Goal: Task Accomplishment & Management: Complete application form

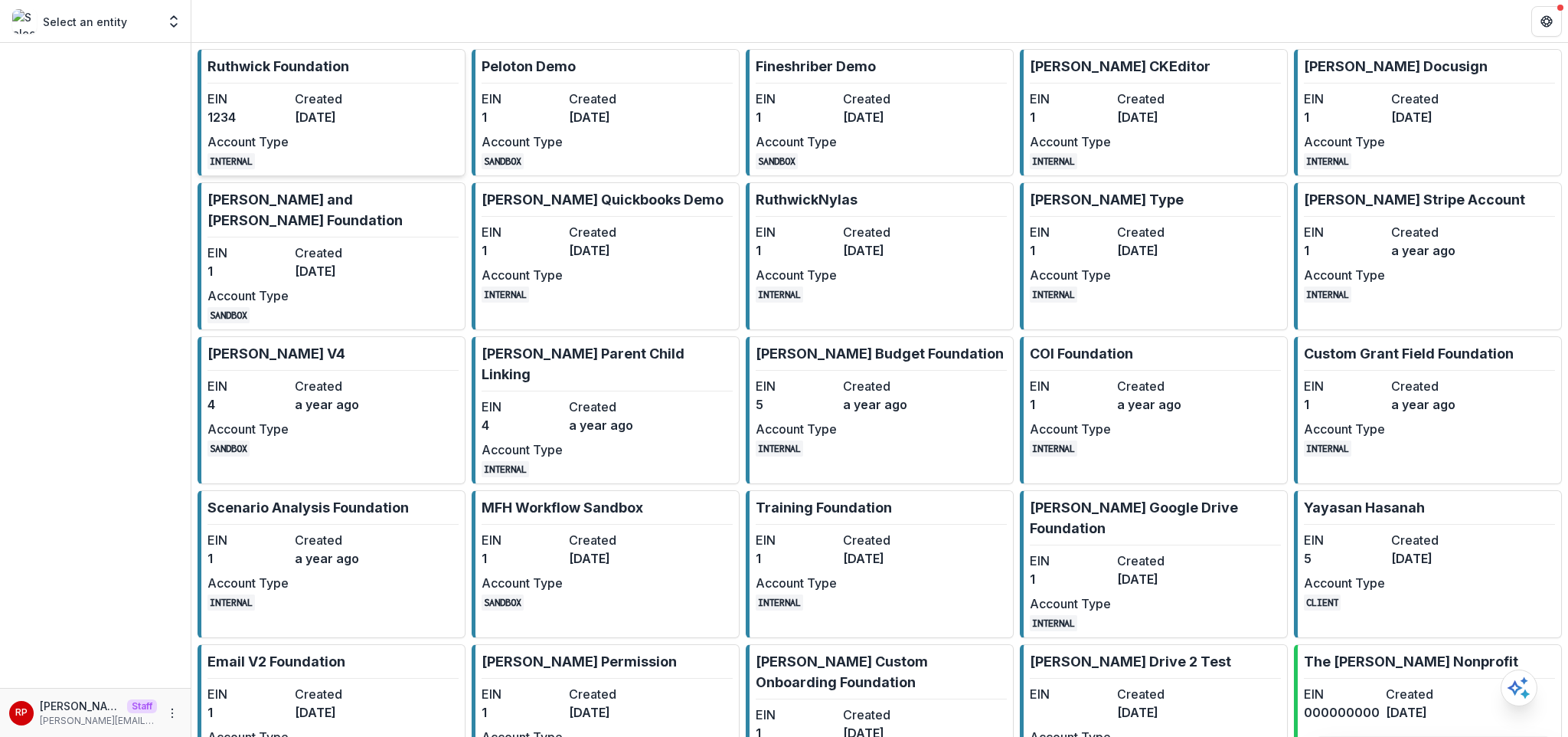
click at [408, 109] on link "[PERSON_NAME] Foundation EIN 1234 Created [DATE] Account Type INTERNAL" at bounding box center [331, 113] width 268 height 127
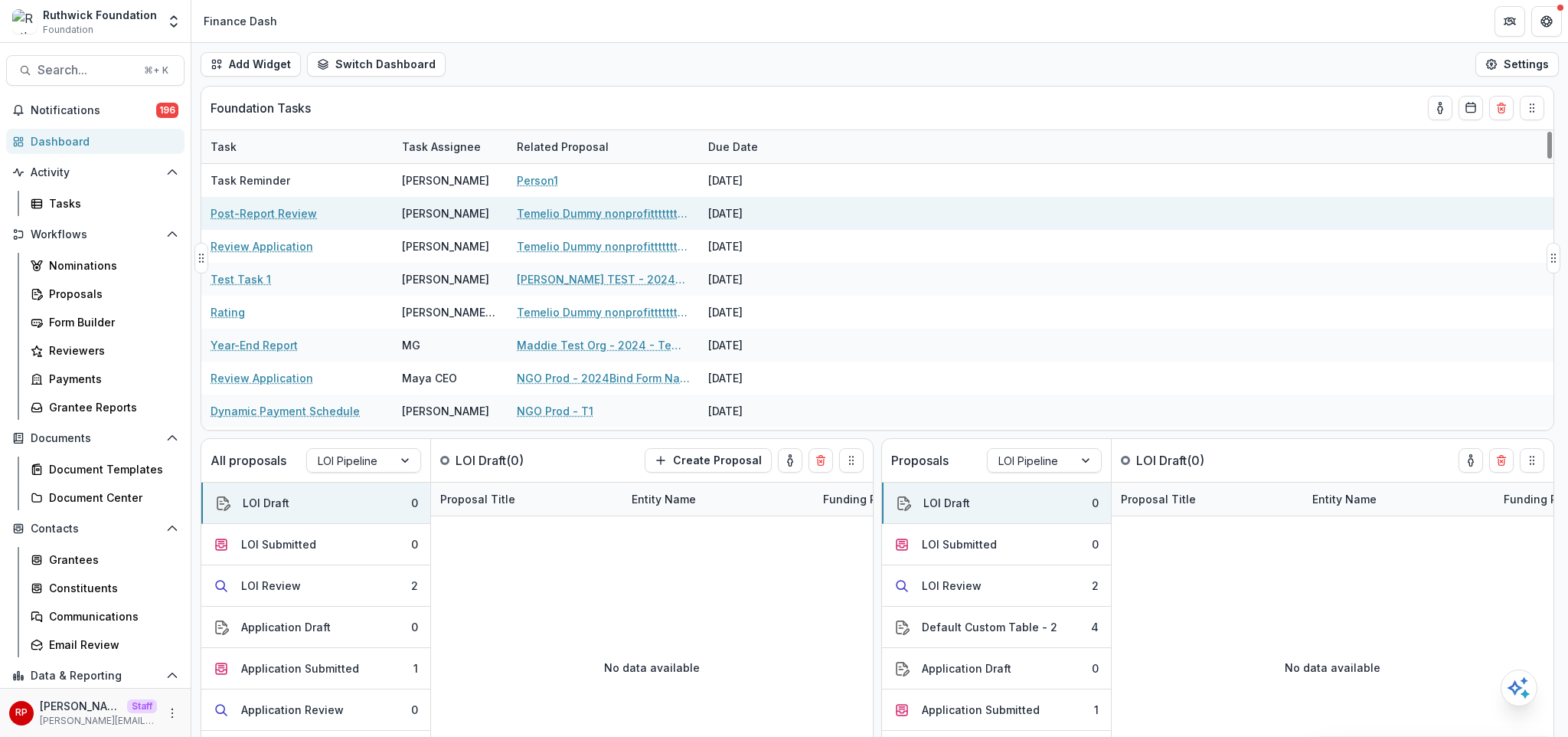
click at [547, 213] on link "Temelio Dummy nonprofittttttttt a4 sda16s5d" at bounding box center [603, 213] width 173 height 16
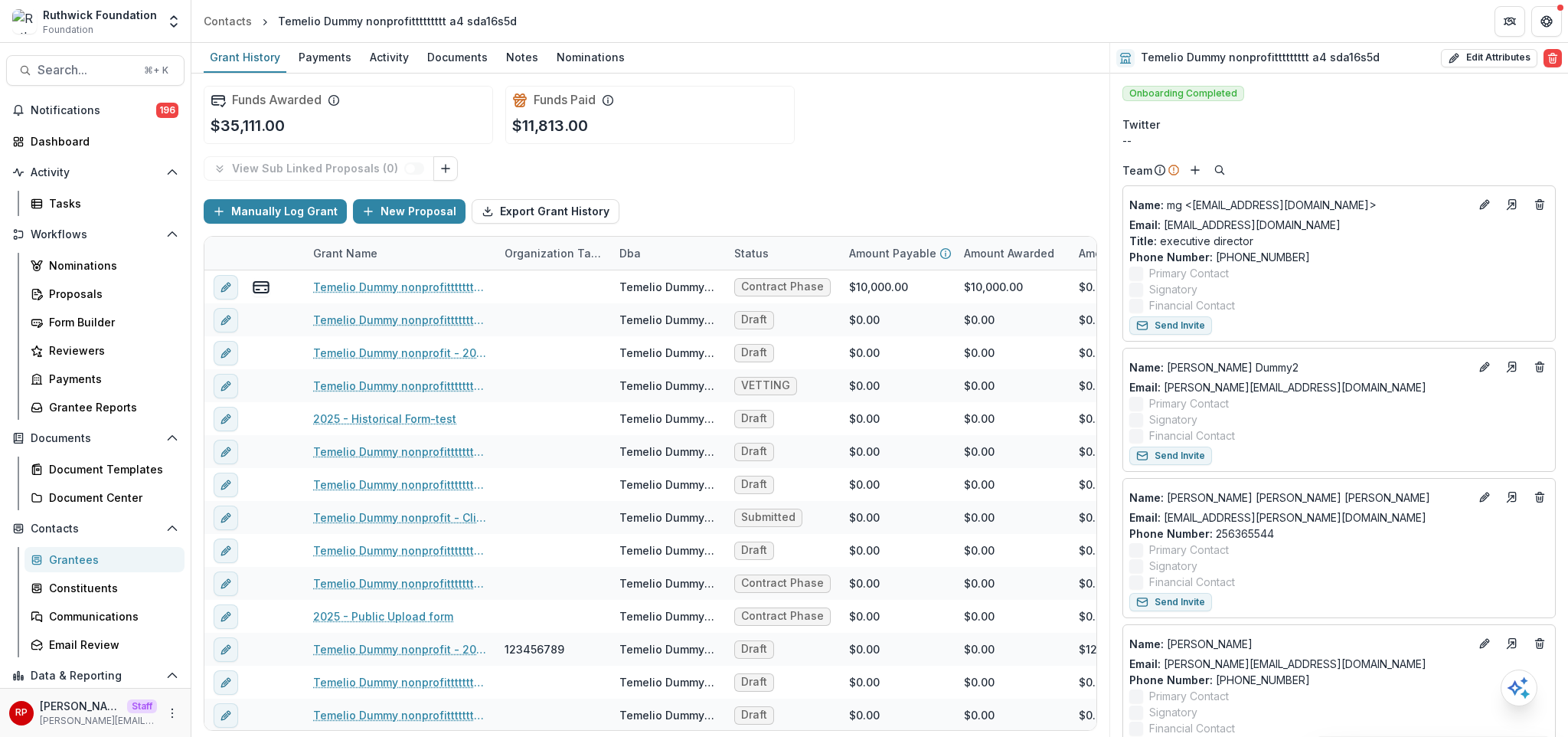
click at [1163, 89] on span "Onboarding Completed" at bounding box center [1183, 93] width 121 height 15
click at [757, 97] on div "Funds Paid $11,813.00" at bounding box center [650, 115] width 289 height 58
click at [414, 211] on button "New Proposal" at bounding box center [408, 211] width 113 height 24
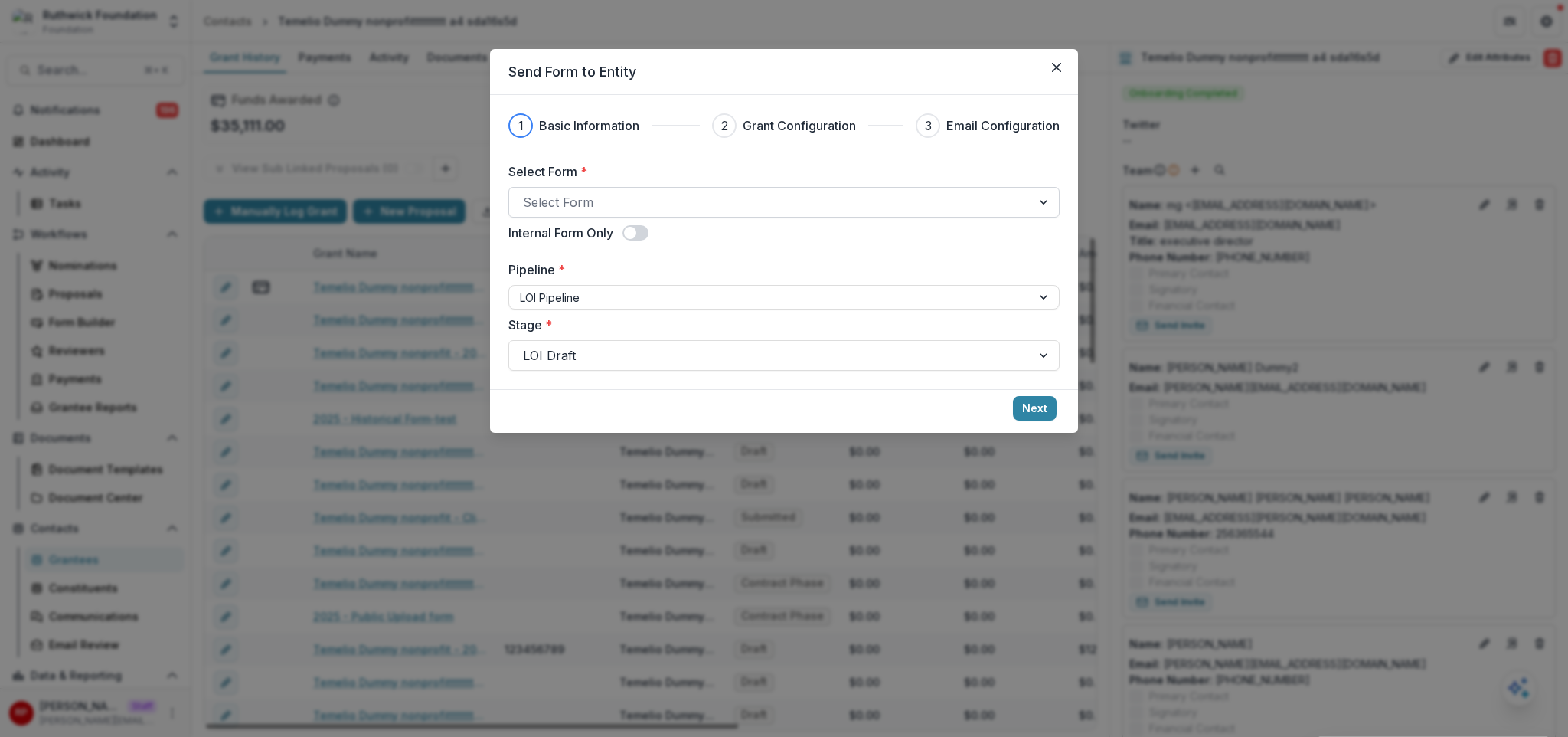
click at [576, 200] on div at bounding box center [770, 202] width 494 height 21
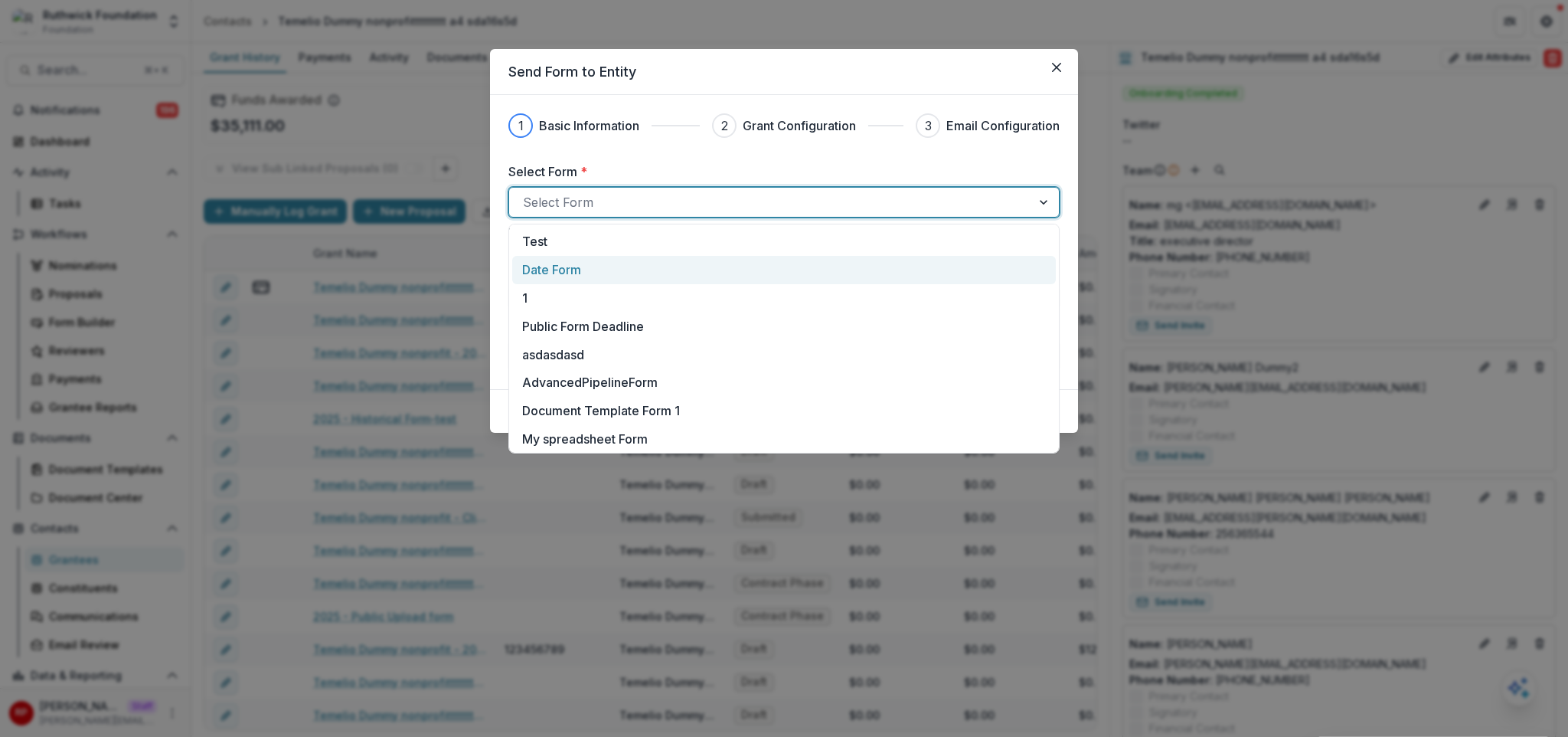
click at [640, 258] on div "Date Form" at bounding box center [784, 269] width 543 height 28
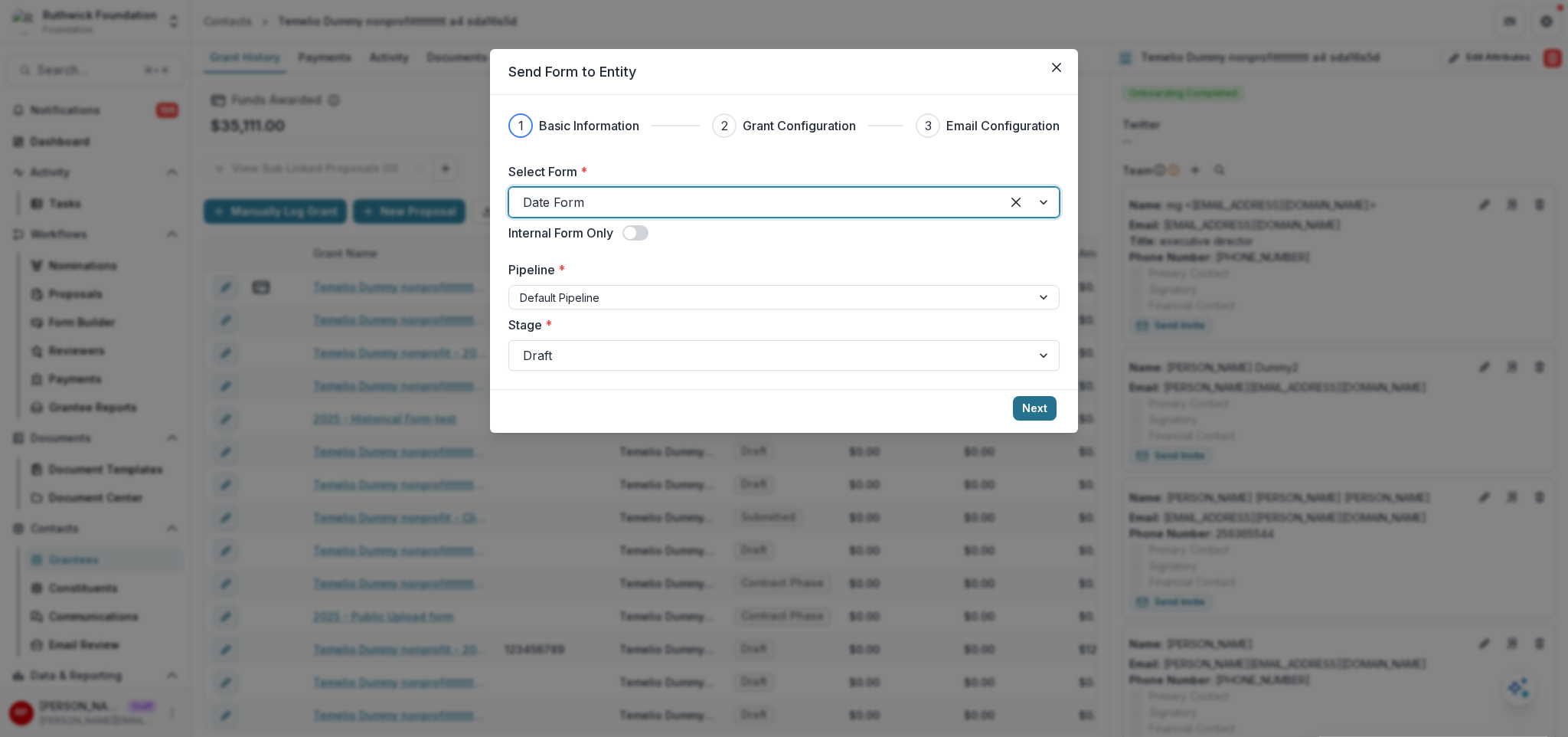
click at [1032, 412] on button "Next" at bounding box center [1033, 408] width 43 height 24
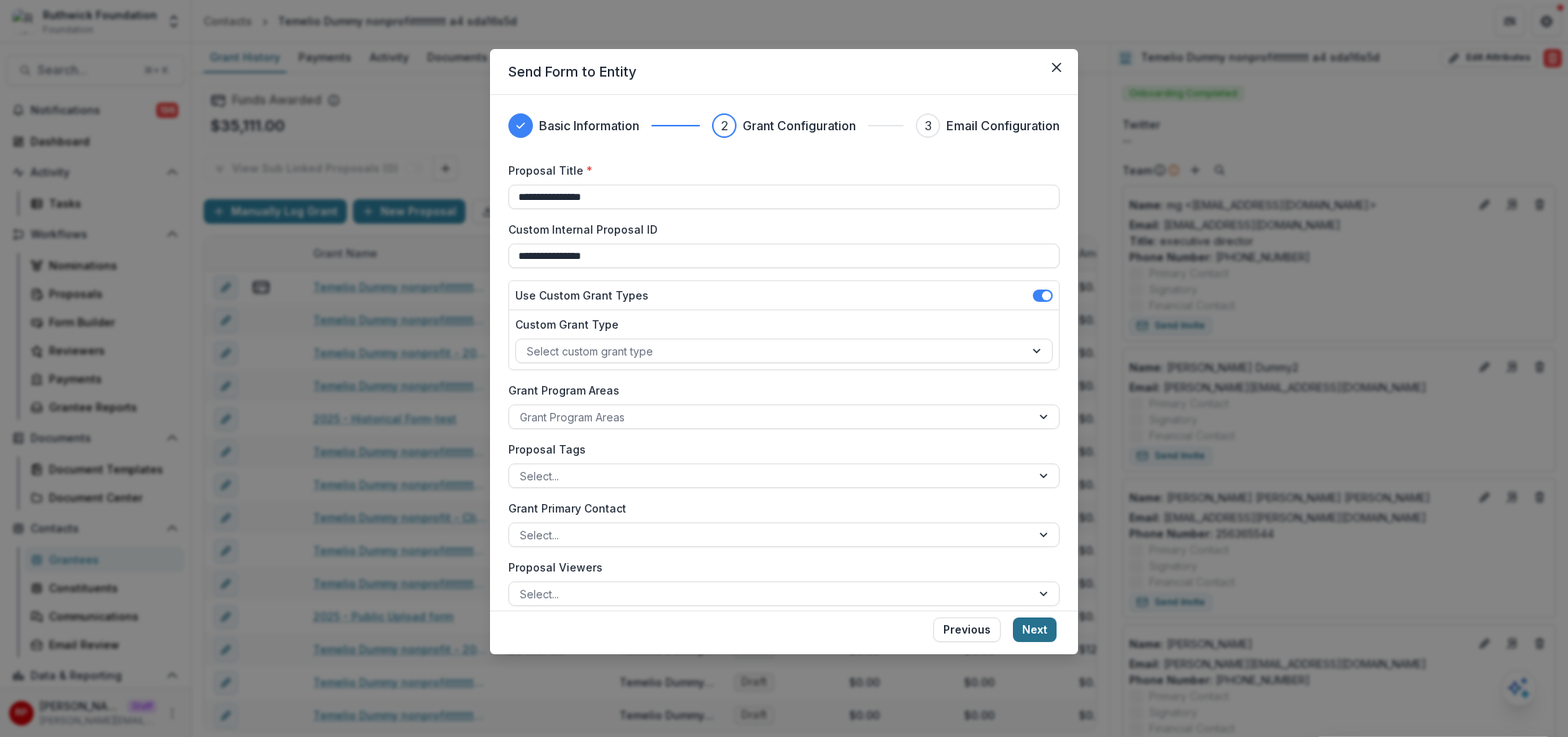
click at [1034, 628] on button "Next" at bounding box center [1033, 629] width 43 height 24
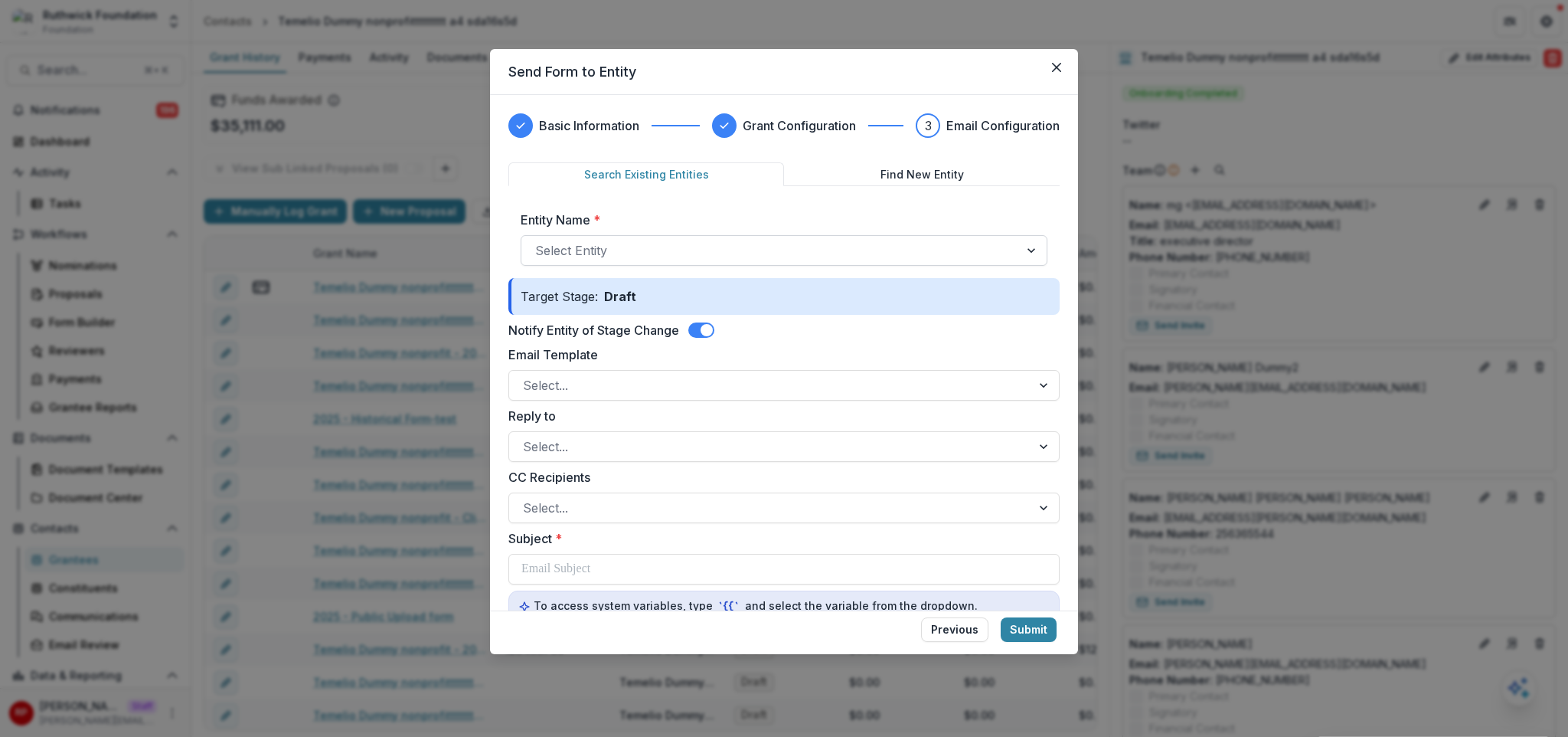
click at [741, 252] on div at bounding box center [771, 250] width 470 height 21
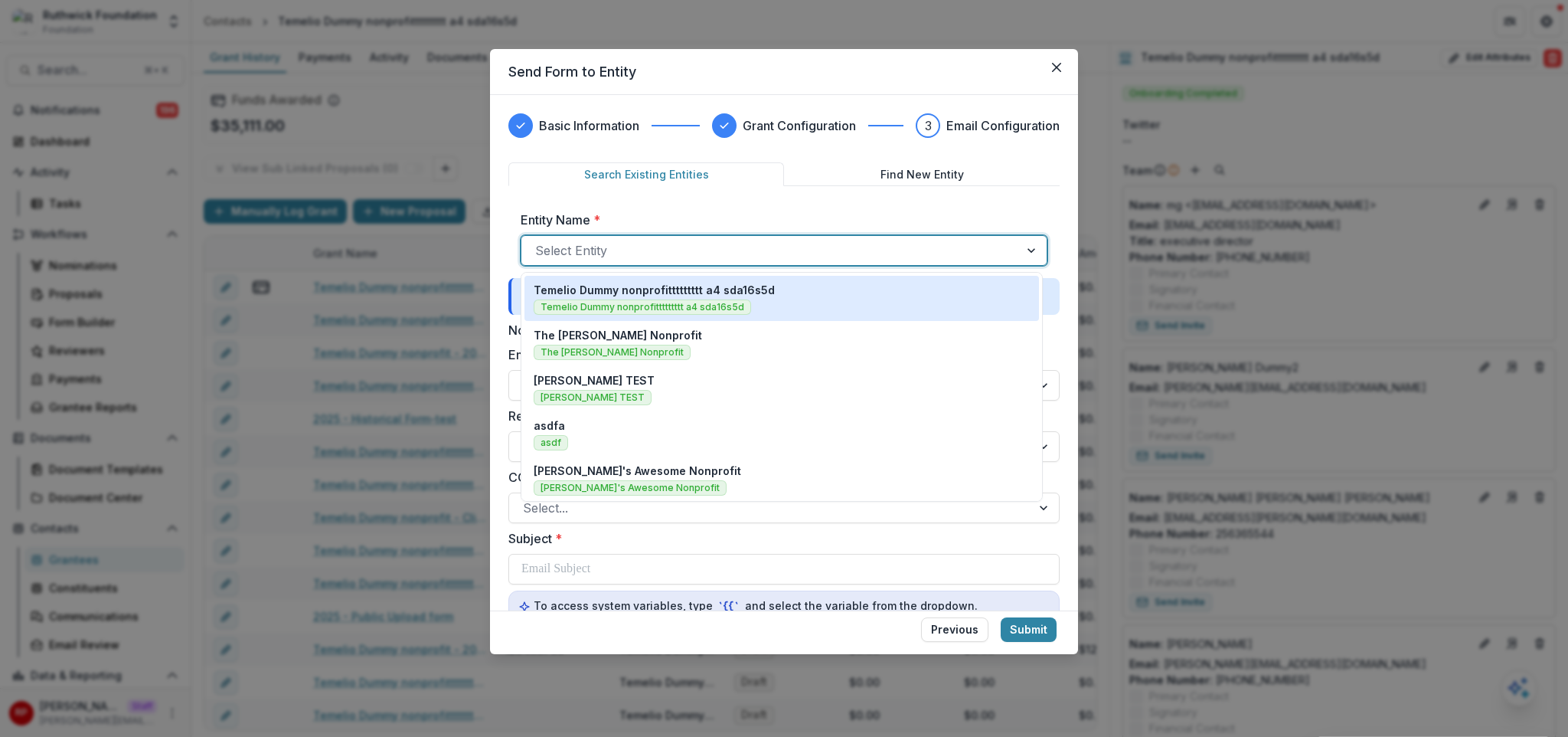
click at [767, 321] on div "The [PERSON_NAME] Nonprofit The [PERSON_NAME] Nonprofit" at bounding box center [781, 343] width 514 height 45
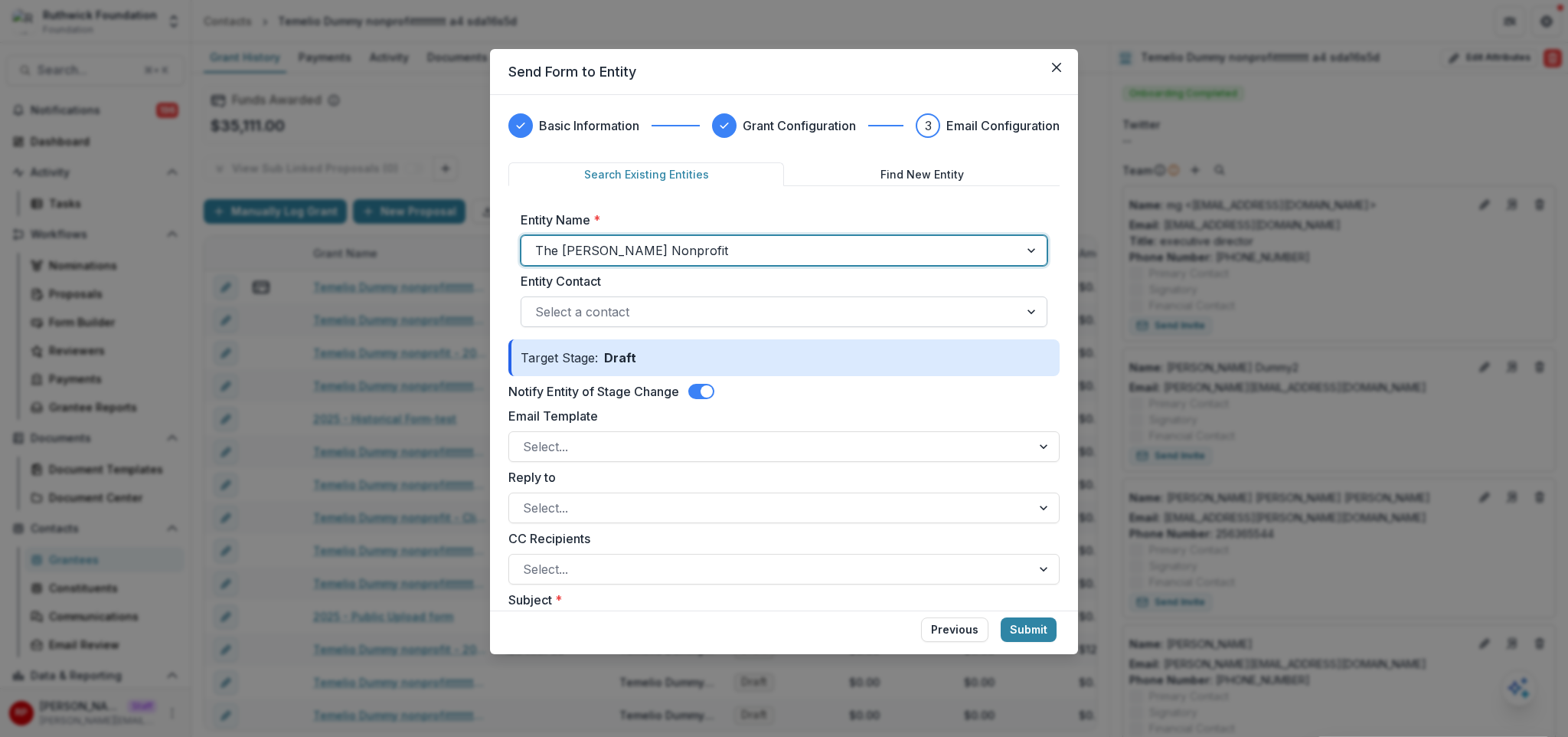
click at [710, 310] on div at bounding box center [771, 311] width 470 height 21
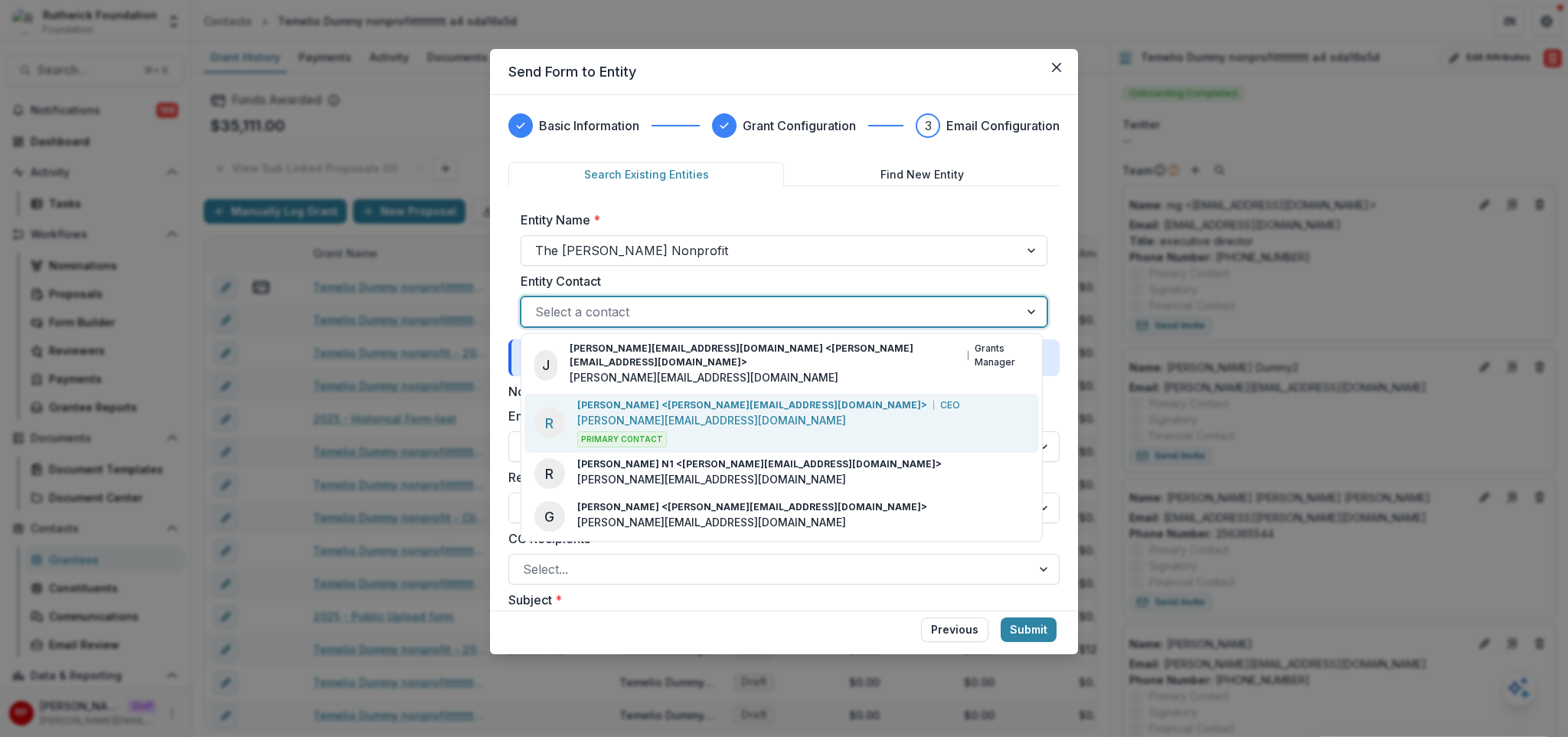
click at [746, 398] on p "[PERSON_NAME] <[PERSON_NAME][EMAIL_ADDRESS][DOMAIN_NAME]>" at bounding box center [751, 405] width 350 height 13
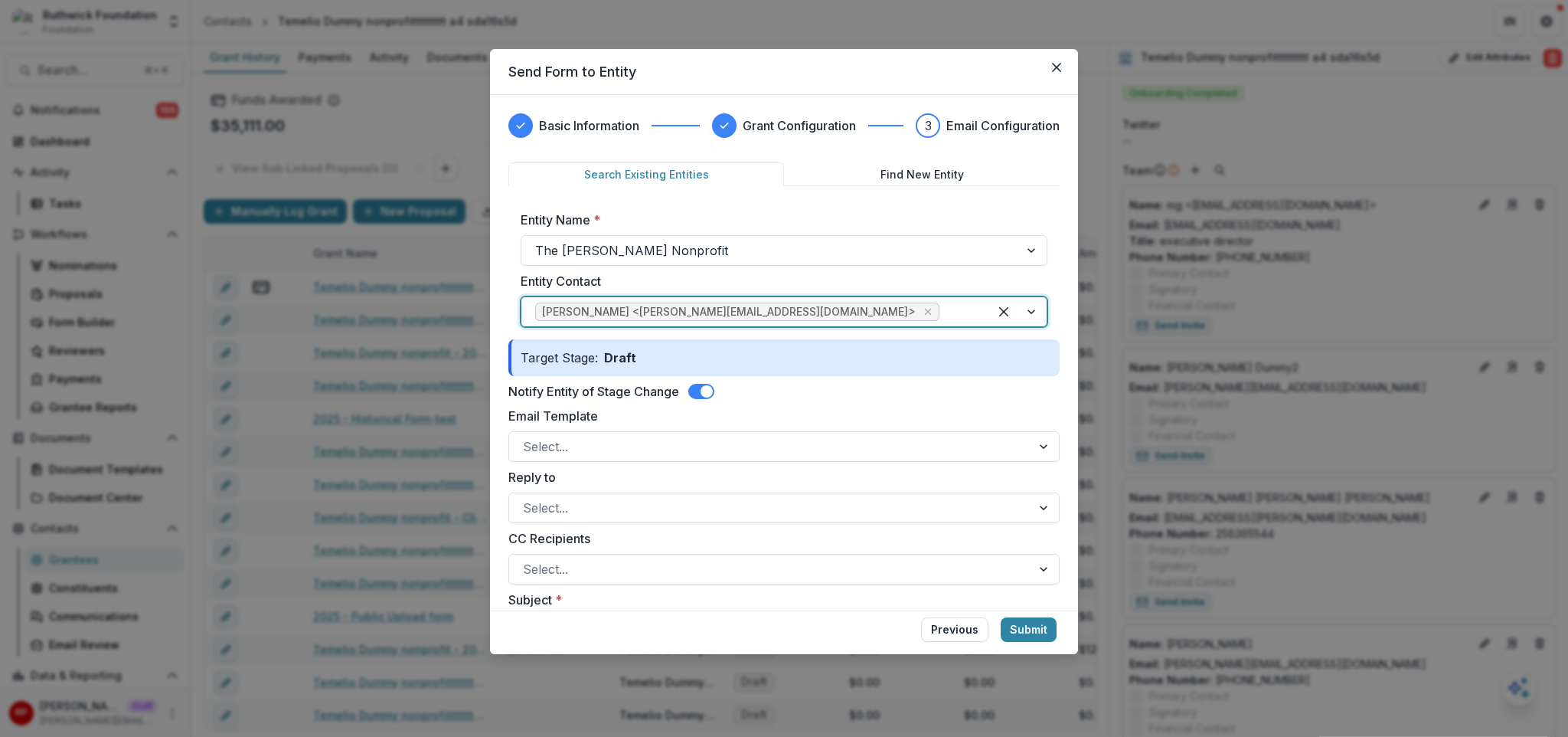
click at [747, 315] on span "[PERSON_NAME] <[PERSON_NAME][EMAIL_ADDRESS][DOMAIN_NAME]>" at bounding box center [729, 312] width 374 height 13
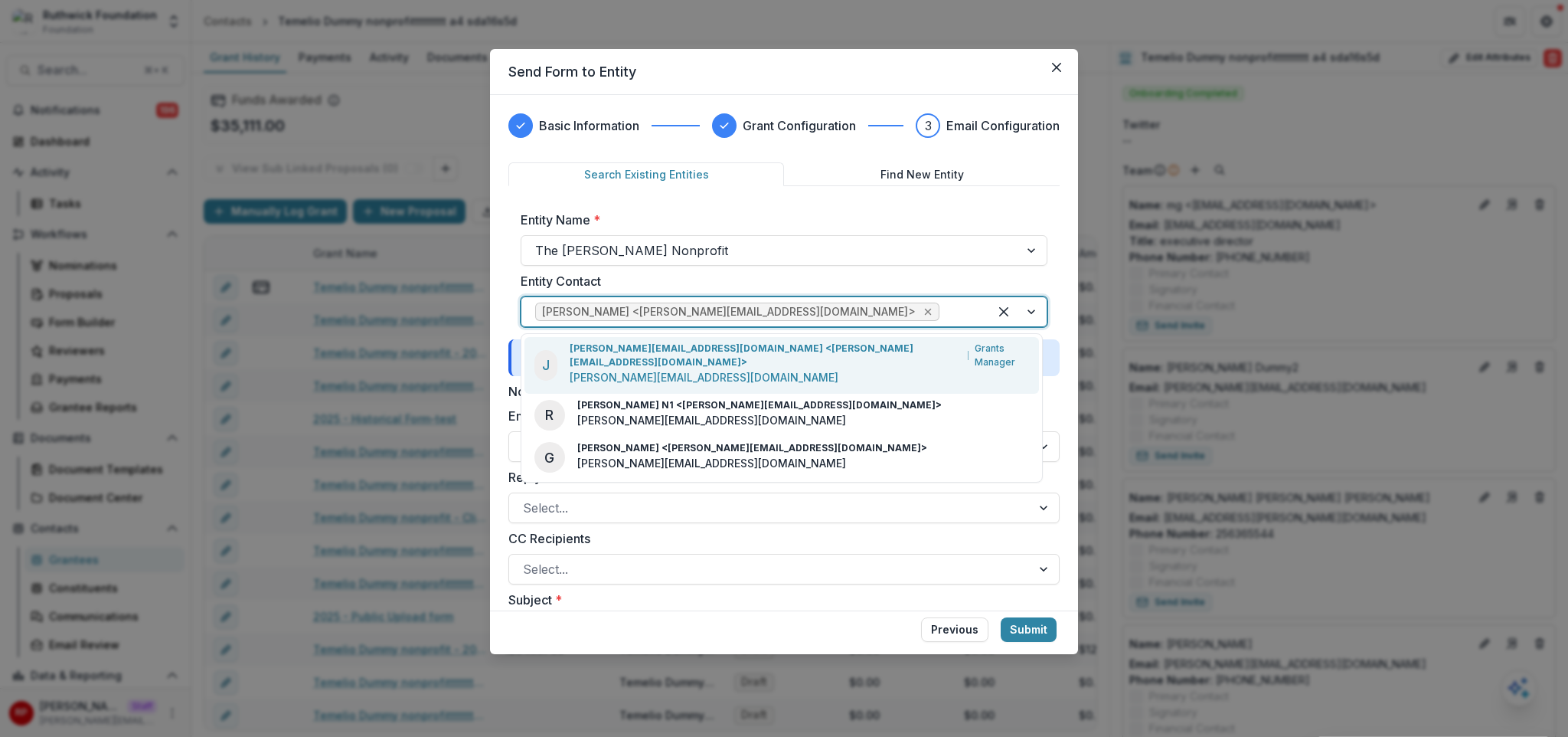
click at [925, 312] on icon "Remove Ruthwick Pathireddy <ruthwick@trytemelio.com>" at bounding box center [928, 311] width 7 height 7
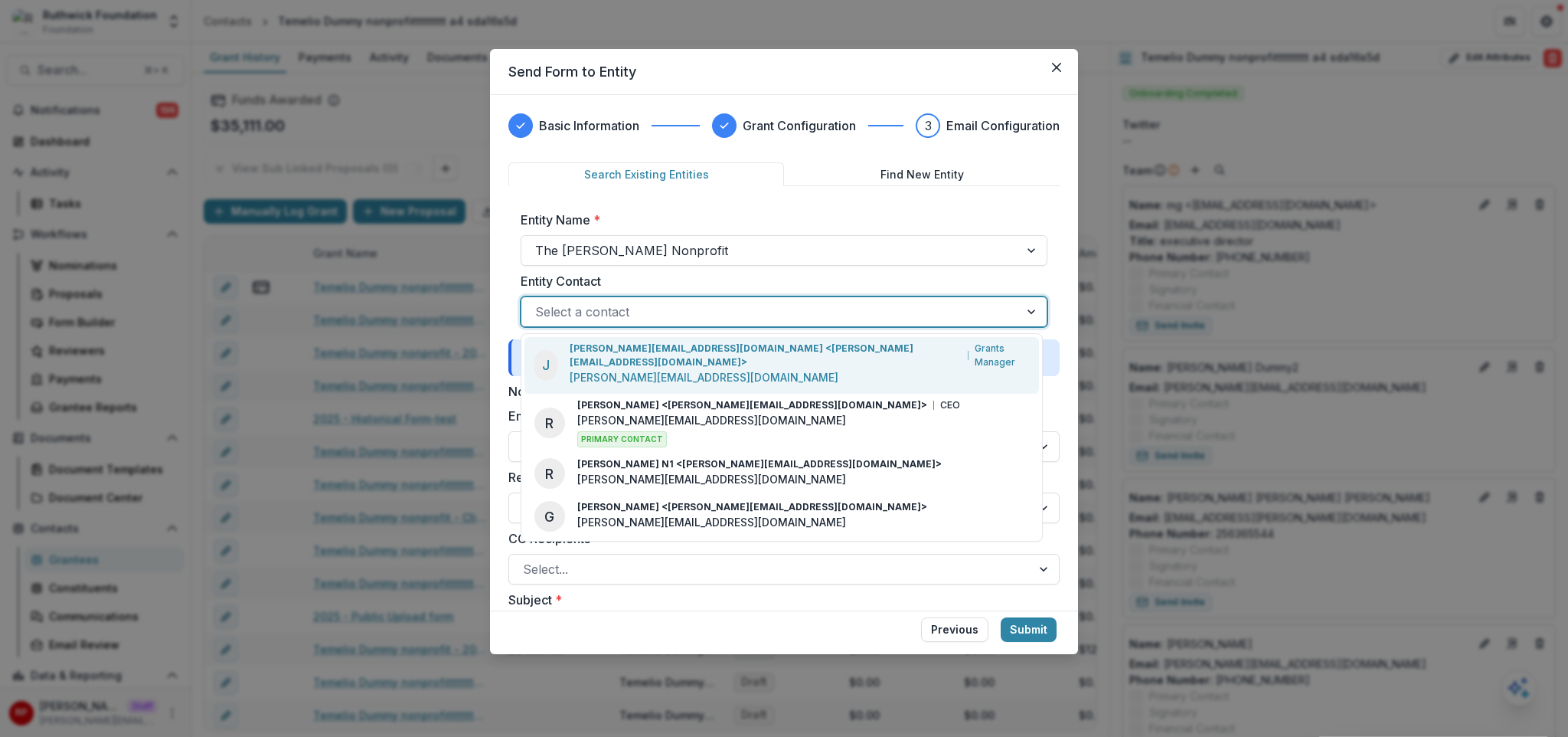
click at [811, 312] on div at bounding box center [771, 311] width 470 height 21
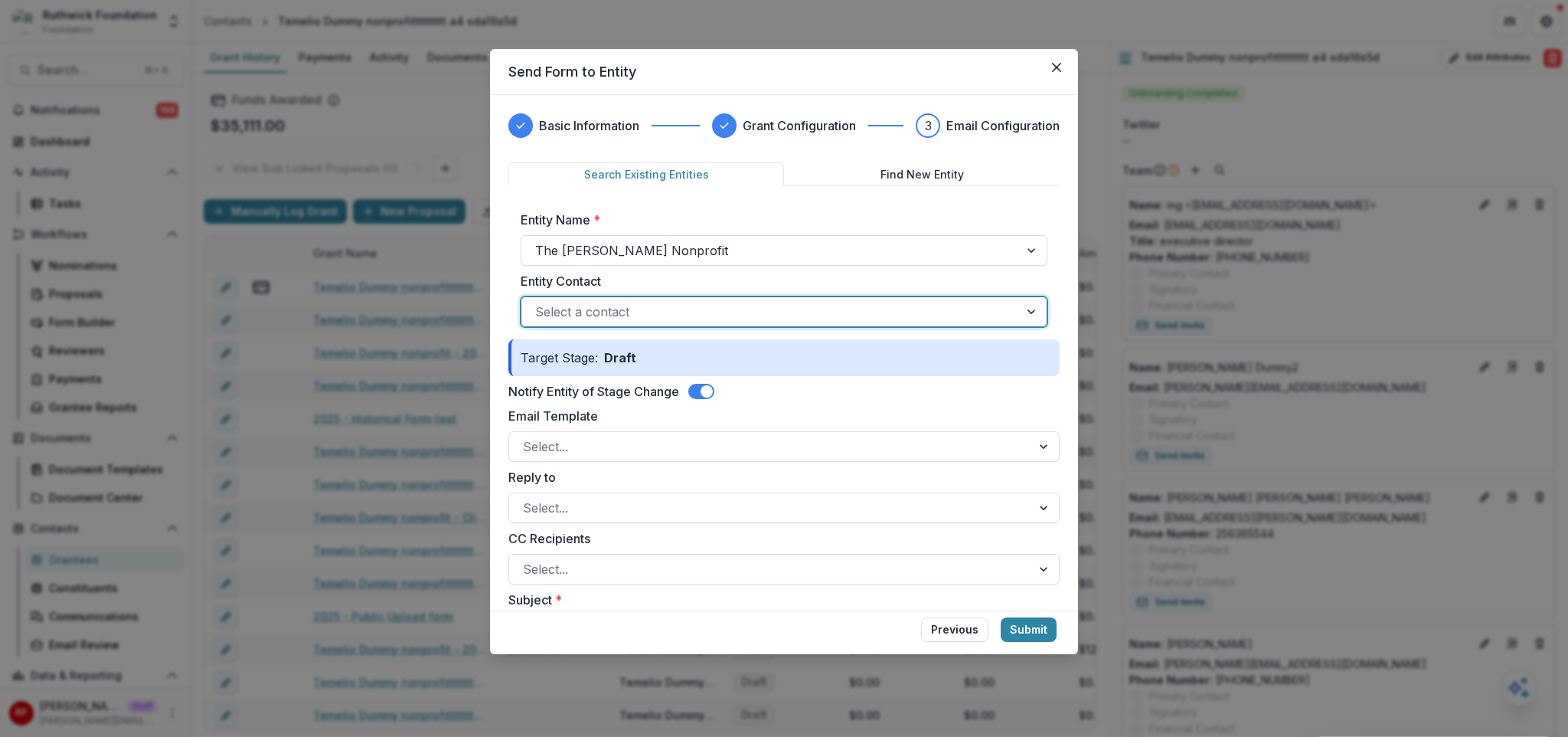
click at [811, 312] on div at bounding box center [771, 311] width 470 height 21
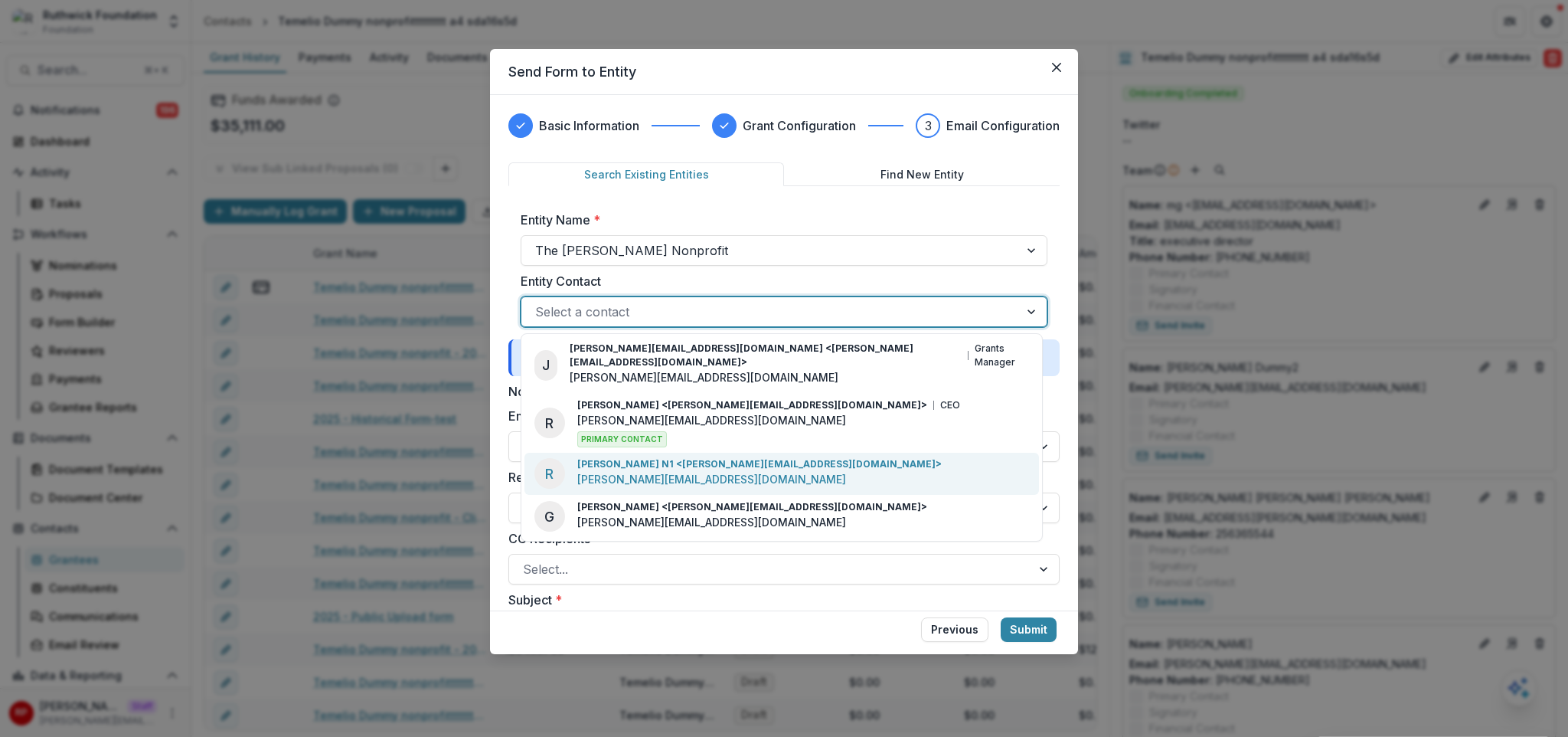
click at [750, 468] on div "[PERSON_NAME] N1 <[PERSON_NAME][EMAIL_ADDRESS][DOMAIN_NAME]> [PERSON_NAME][EMAI…" at bounding box center [759, 473] width 364 height 33
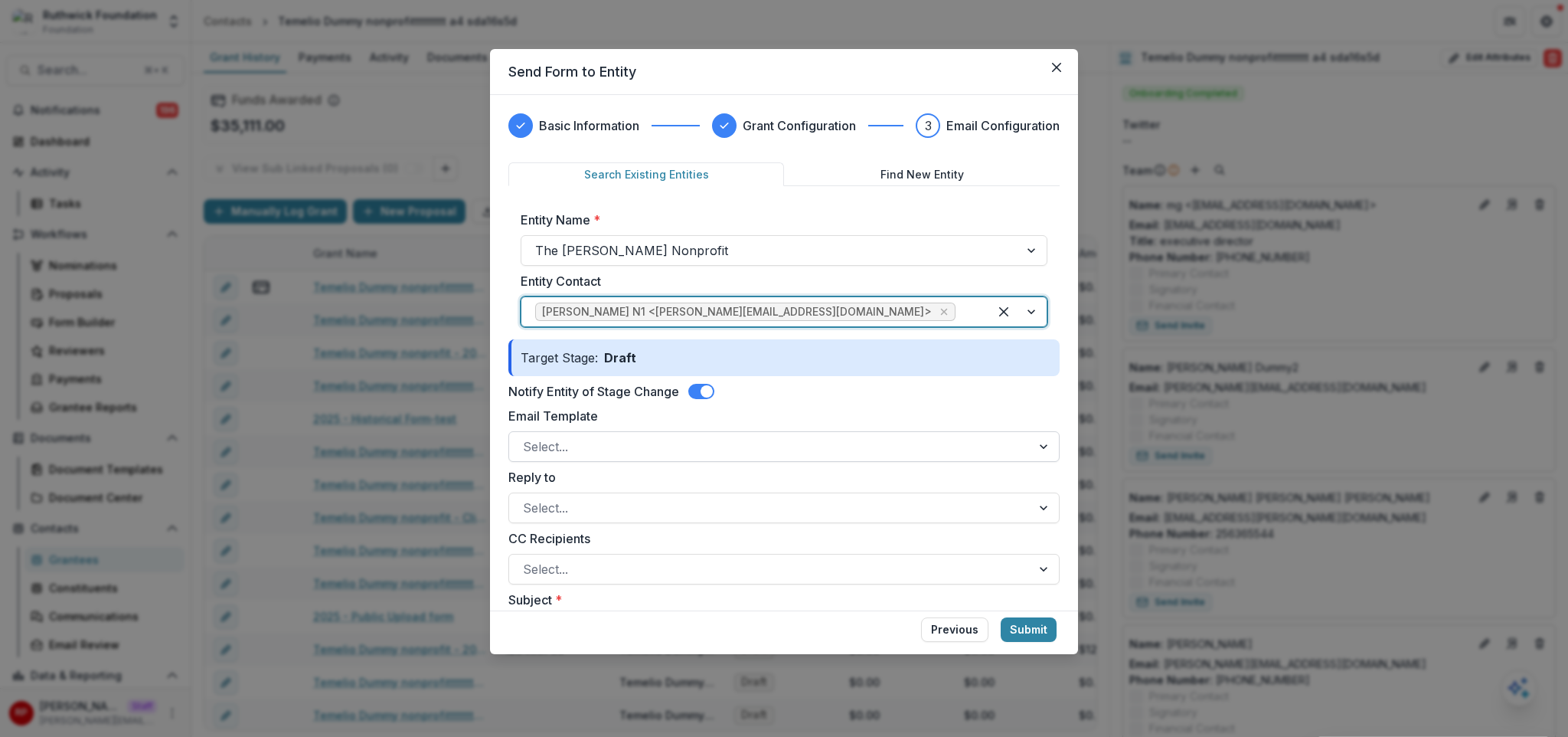
click at [726, 448] on div at bounding box center [770, 446] width 494 height 21
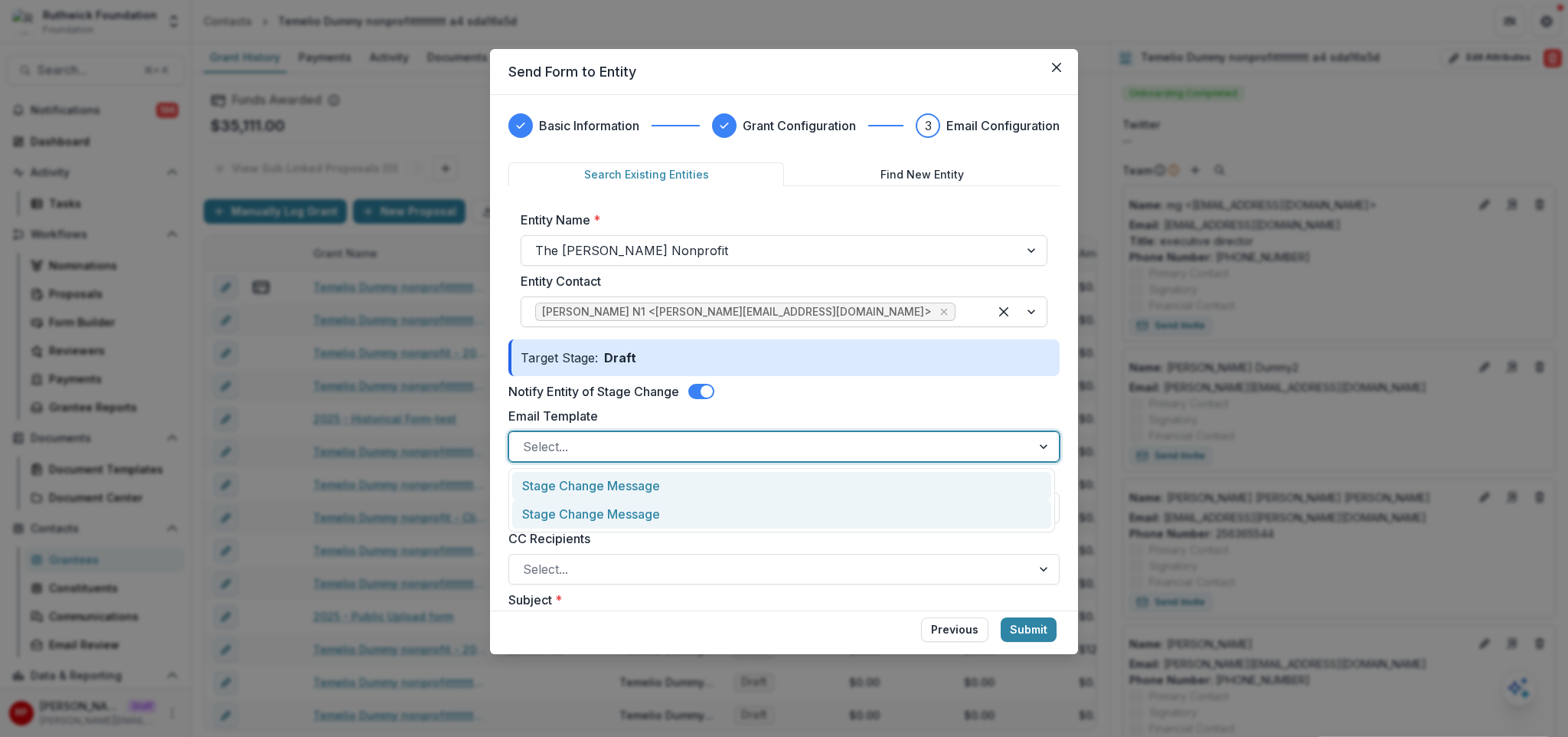
click at [744, 502] on div "Stage Change Message" at bounding box center [781, 513] width 538 height 28
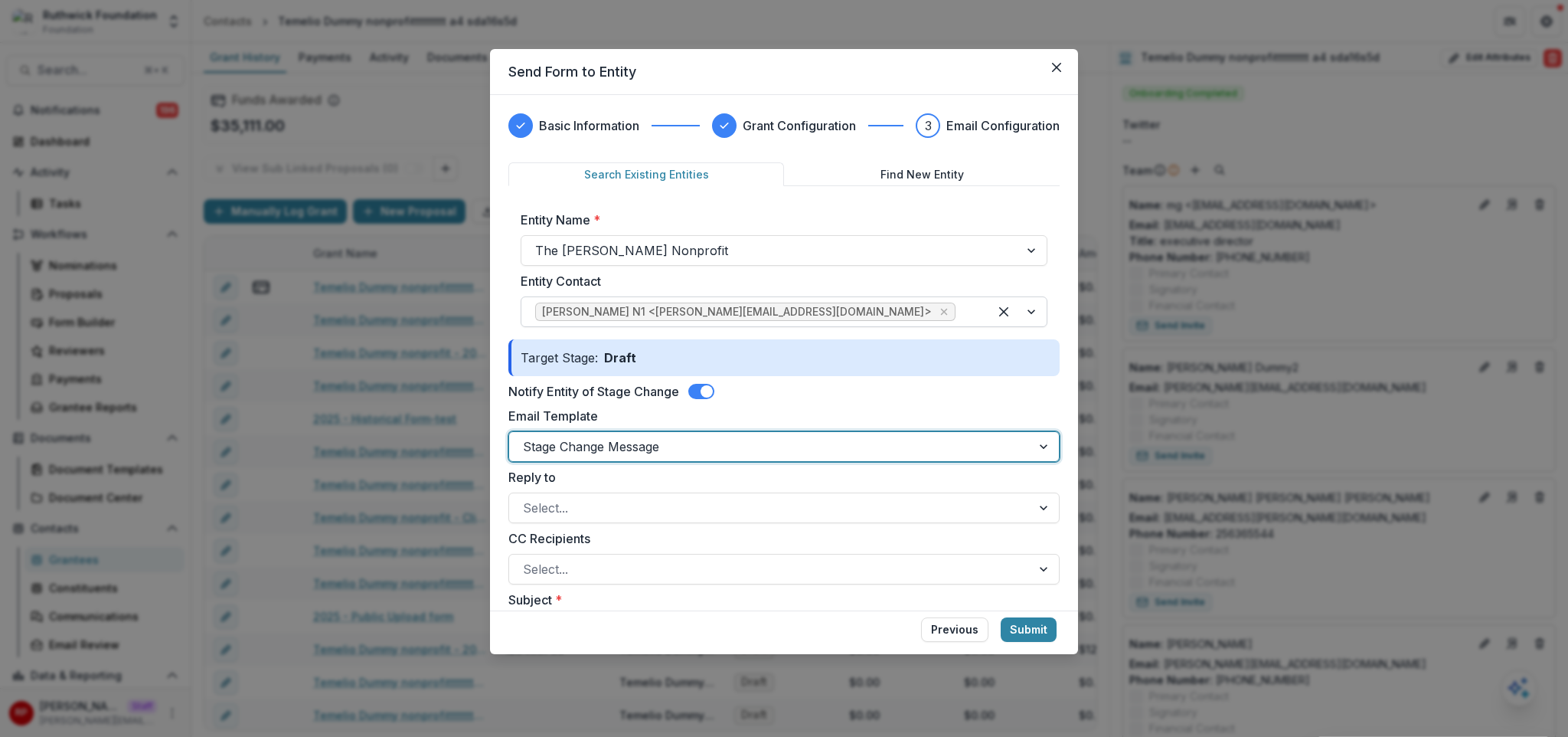
scroll to position [439, 0]
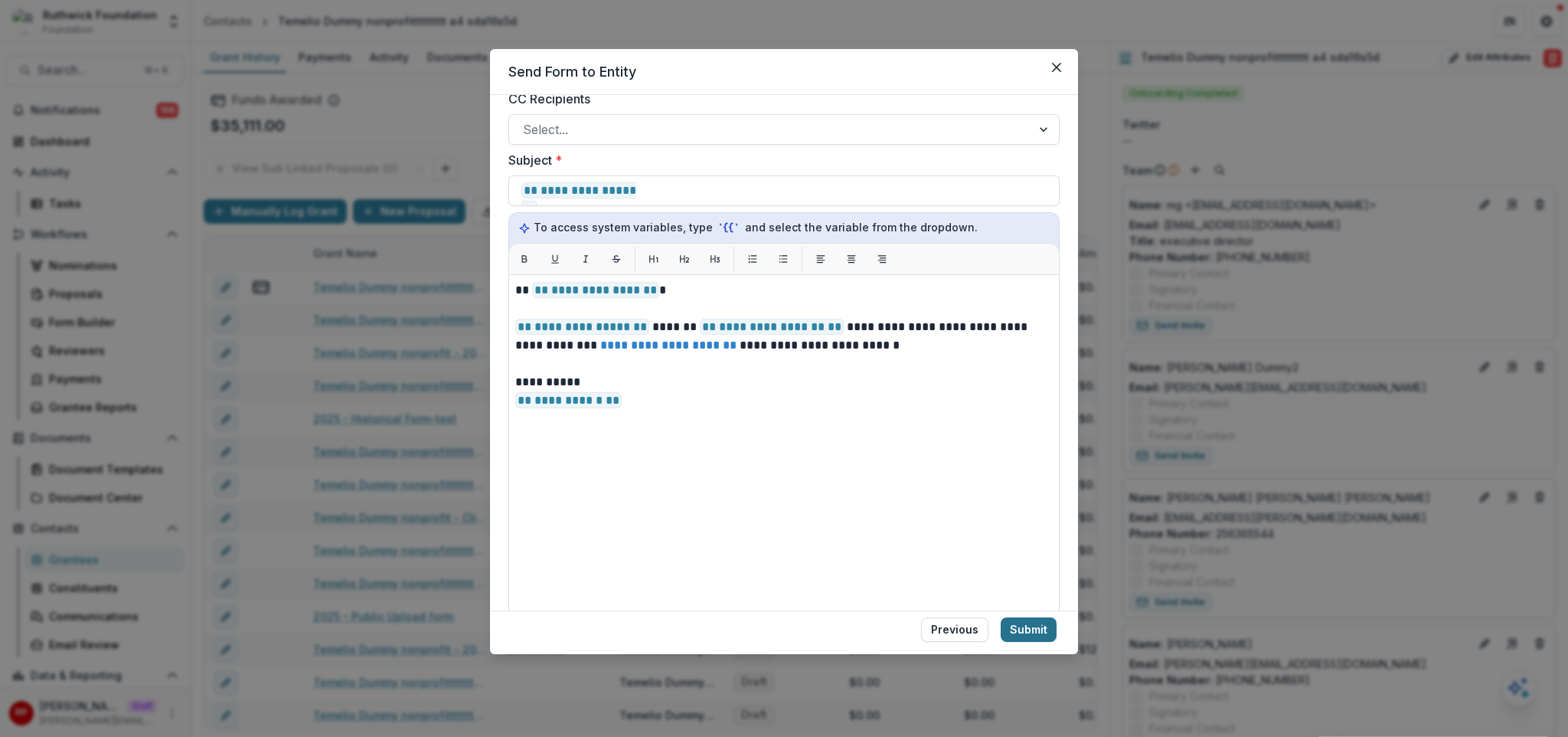
click at [1031, 626] on button "Submit" at bounding box center [1029, 629] width 56 height 24
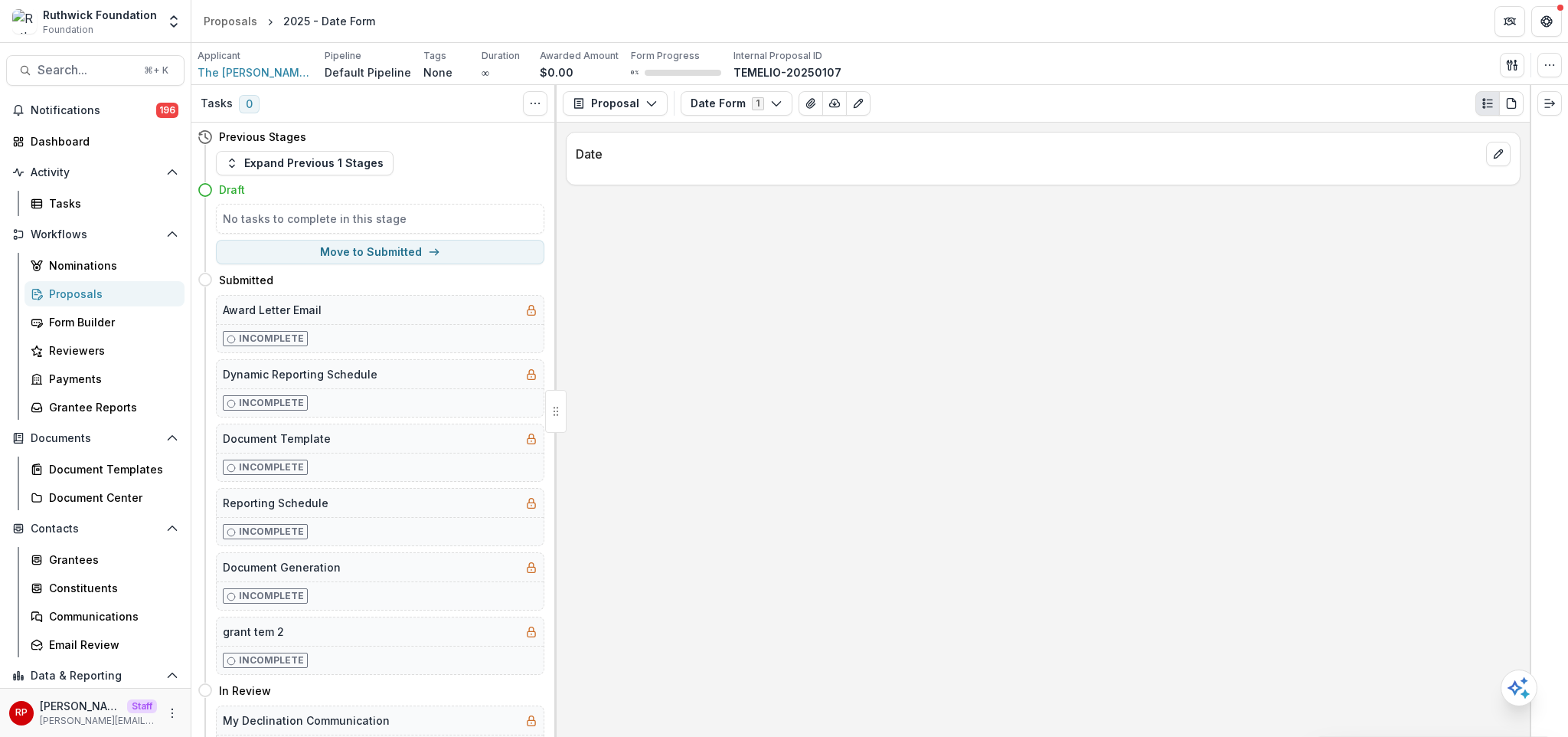
click at [1042, 67] on div "Applicant The [PERSON_NAME] Nonprofit Pipeline Default Pipeline Tags None All t…" at bounding box center [879, 65] width 1364 height 32
